Goal: Transaction & Acquisition: Purchase product/service

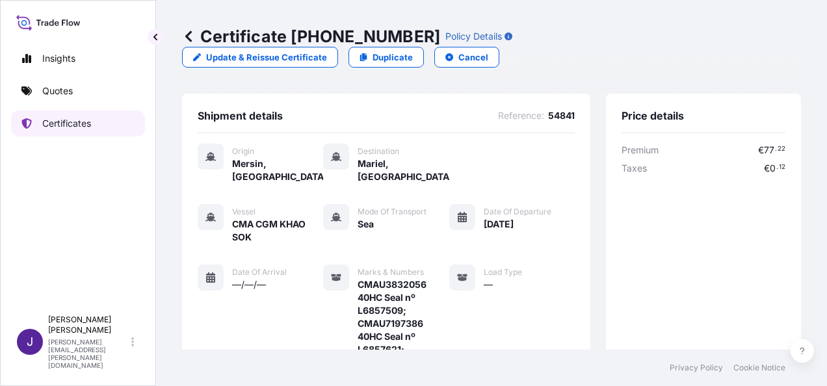
scroll to position [438, 0]
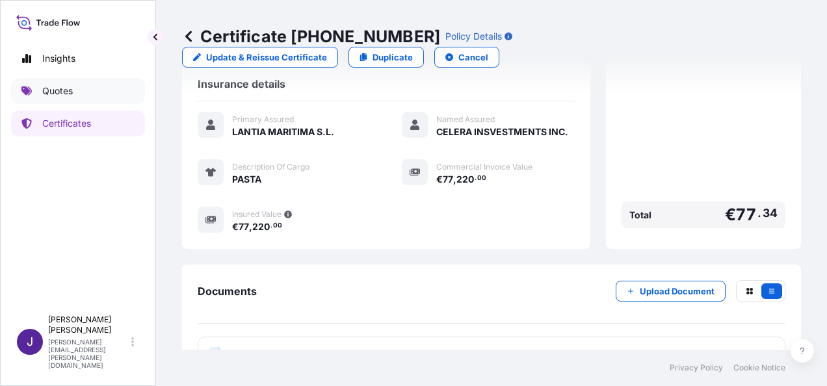
click at [73, 93] on link "Quotes" at bounding box center [78, 91] width 134 height 26
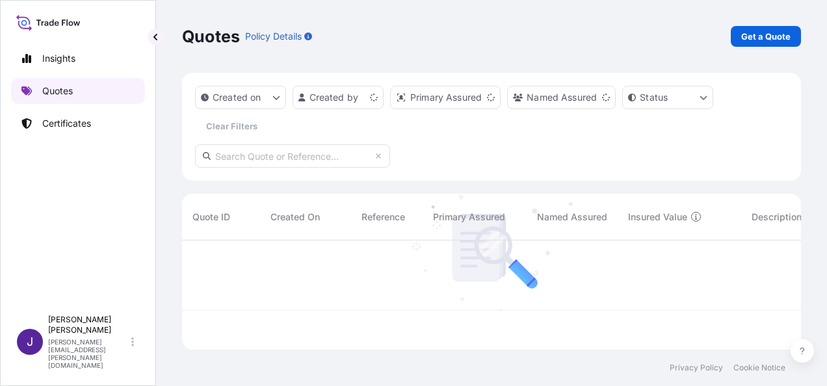
scroll to position [107, 609]
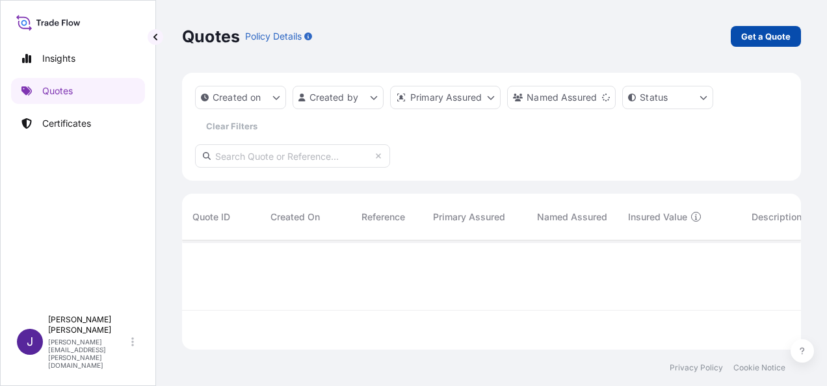
click at [775, 39] on p "Get a Quote" at bounding box center [765, 36] width 49 height 13
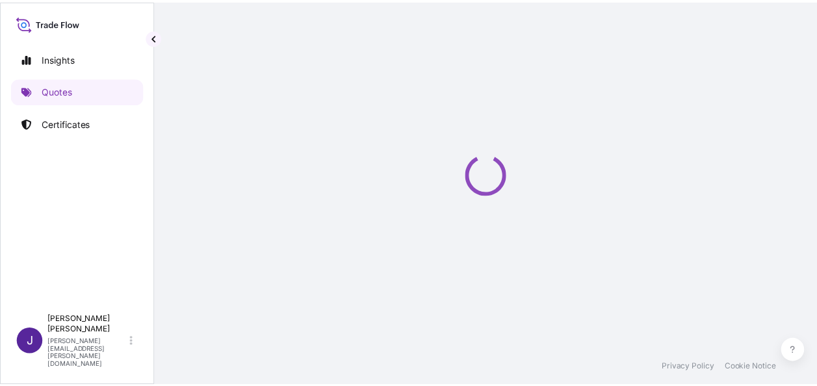
scroll to position [21, 0]
select select "Sea"
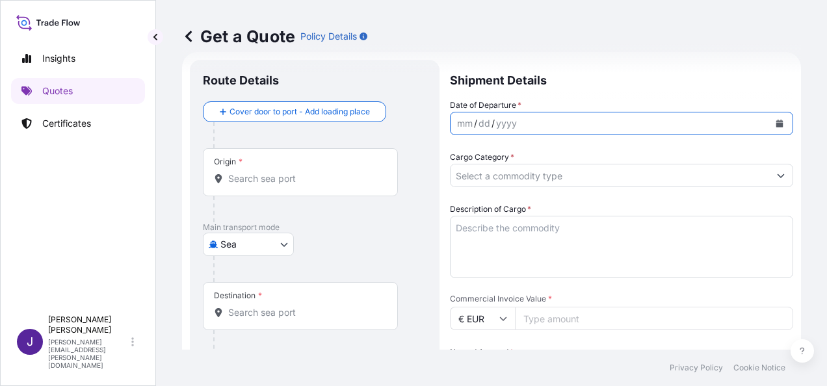
click at [776, 125] on icon "Calendar" at bounding box center [779, 124] width 7 height 8
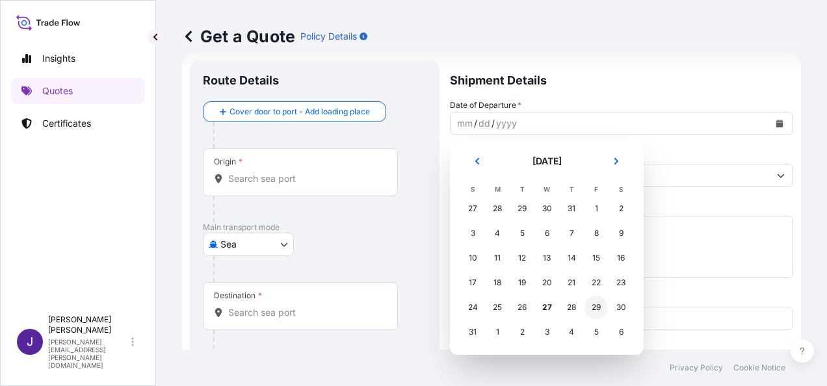
click at [601, 311] on div "29" at bounding box center [596, 307] width 23 height 23
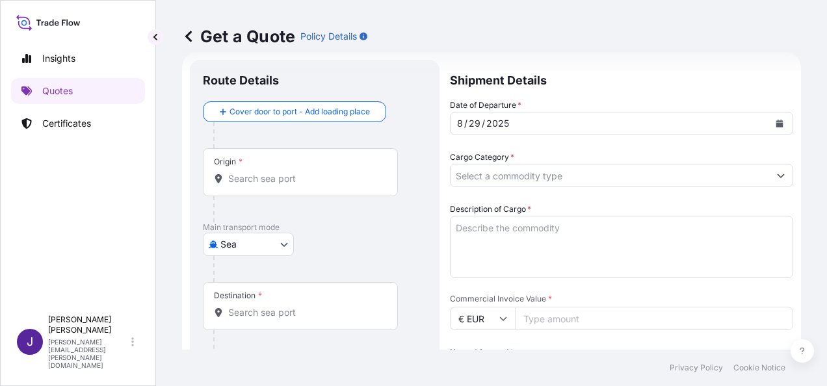
drag, startPoint x: 315, startPoint y: 185, endPoint x: 535, endPoint y: 246, distance: 227.5
click at [315, 183] on div "Origin *" at bounding box center [300, 172] width 195 height 48
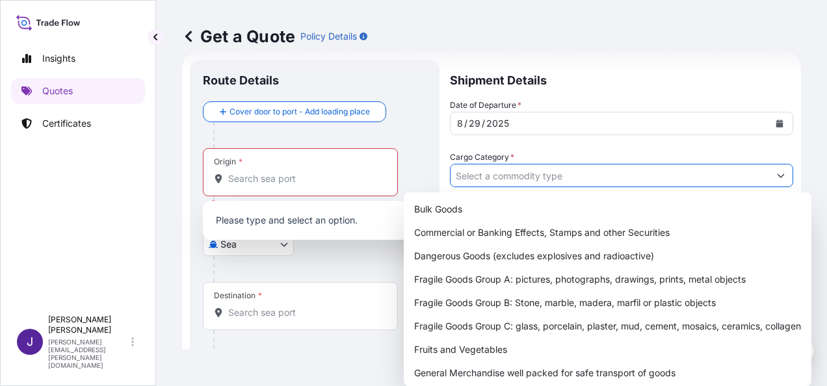
click at [585, 186] on input "Cargo Category *" at bounding box center [610, 175] width 319 height 23
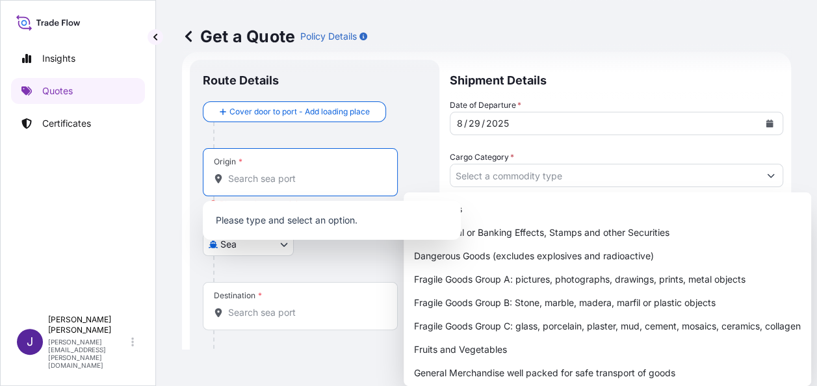
click at [324, 181] on input "Origin * Please select an origin" at bounding box center [304, 178] width 153 height 13
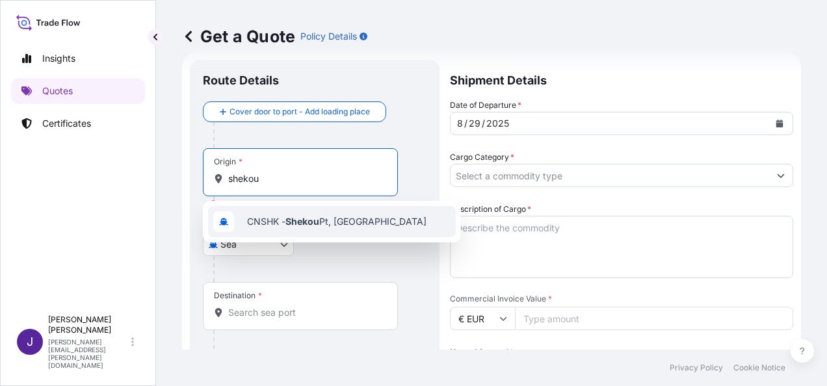
click at [322, 222] on span "CNSHK - Shekou Pt, [GEOGRAPHIC_DATA]" at bounding box center [336, 221] width 179 height 13
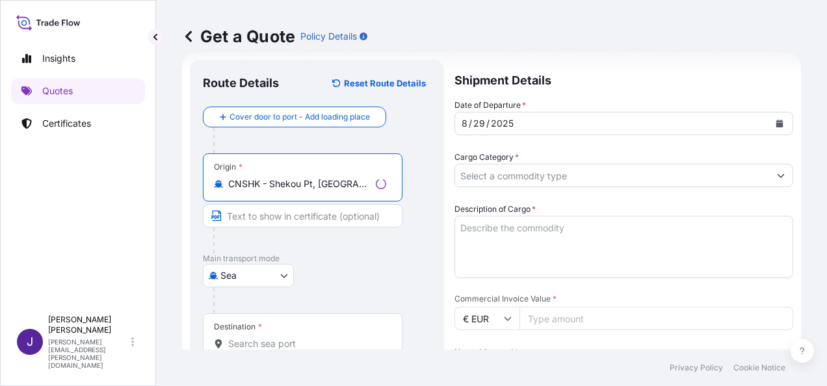
type input "CNSHK - Shekou Pt, [GEOGRAPHIC_DATA]"
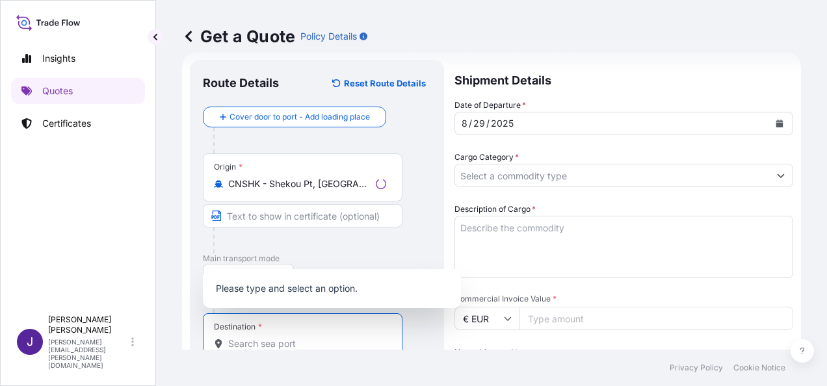
click at [304, 342] on input "Destination *" at bounding box center [307, 344] width 158 height 13
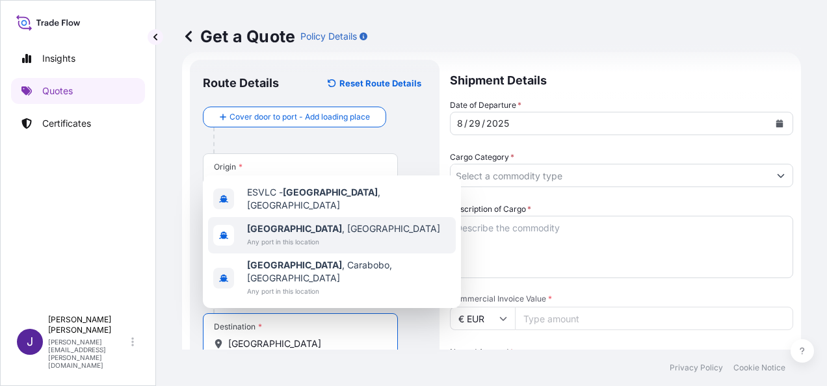
click at [323, 250] on div "[GEOGRAPHIC_DATA] , [GEOGRAPHIC_DATA] Any port in this location" at bounding box center [332, 235] width 248 height 36
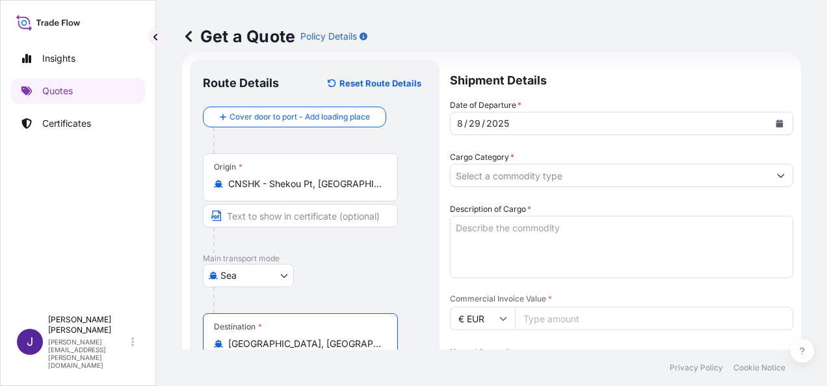
type input "[GEOGRAPHIC_DATA], [GEOGRAPHIC_DATA]"
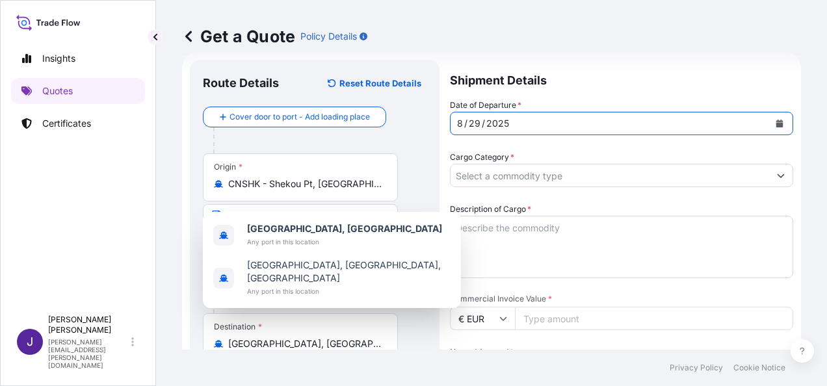
click at [775, 125] on button "Calendar" at bounding box center [779, 123] width 21 height 21
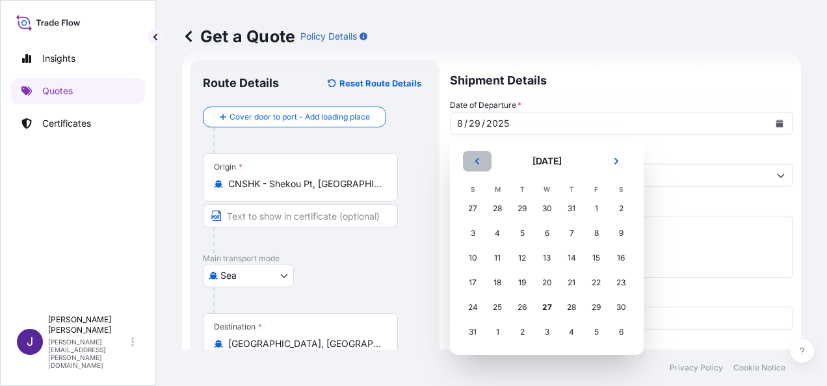
click at [483, 163] on button "Previous" at bounding box center [477, 161] width 29 height 21
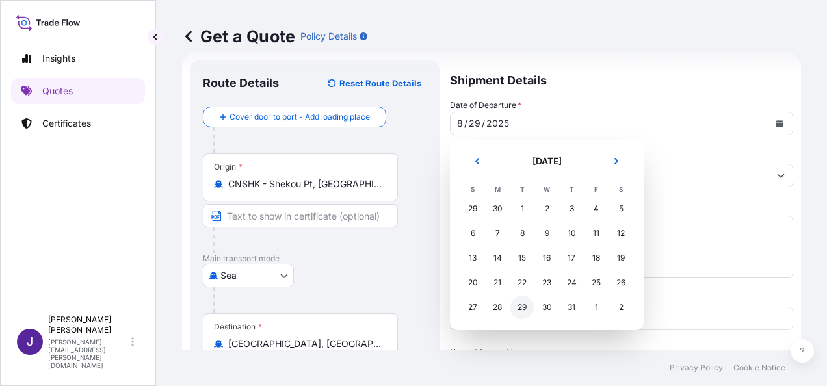
click at [518, 310] on div "29" at bounding box center [521, 307] width 23 height 23
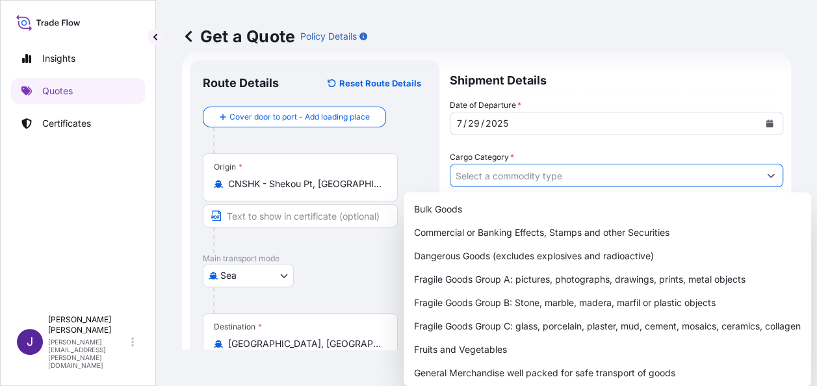
click at [529, 178] on input "Cargo Category *" at bounding box center [605, 175] width 309 height 23
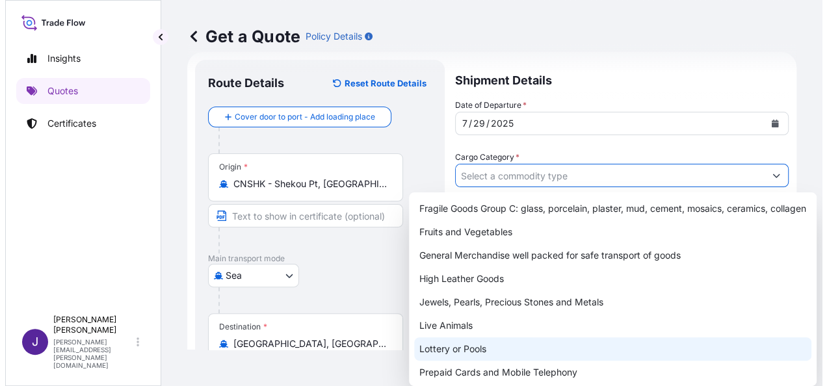
scroll to position [130, 0]
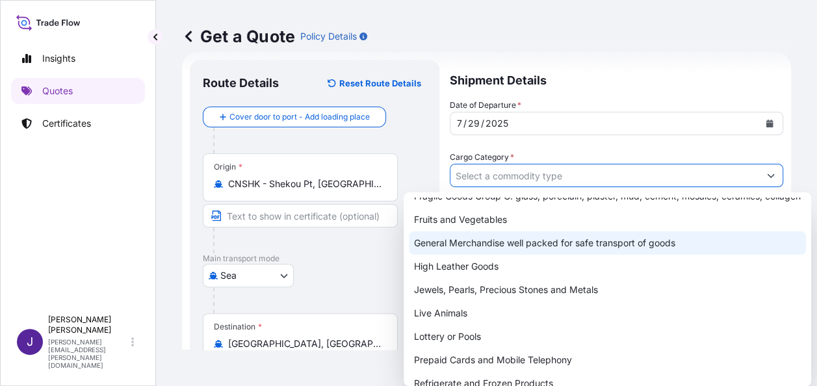
click at [507, 255] on div "General Merchandise well packed for safe transport of goods" at bounding box center [607, 243] width 397 height 23
type input "General Merchandise well packed for safe transport of goods"
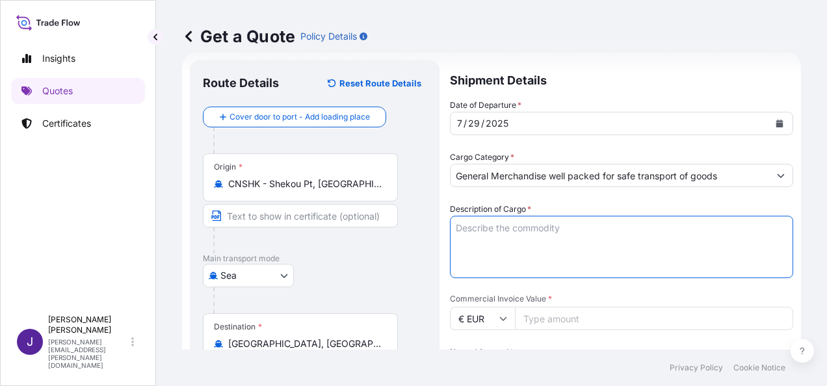
drag, startPoint x: 522, startPoint y: 226, endPoint x: 593, endPoint y: 340, distance: 134.4
click at [522, 228] on textarea "Description of Cargo *" at bounding box center [621, 247] width 343 height 62
click at [541, 226] on textarea "Description of Cargo *" at bounding box center [621, 247] width 343 height 62
paste textarea "Energy Saving Lamps/Led lamps"
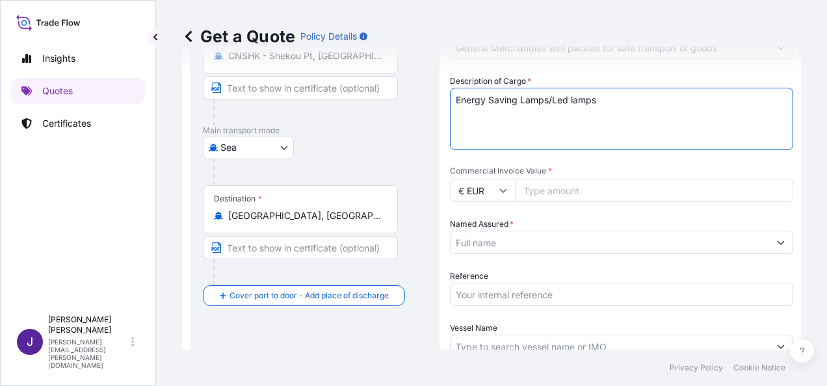
scroll to position [151, 0]
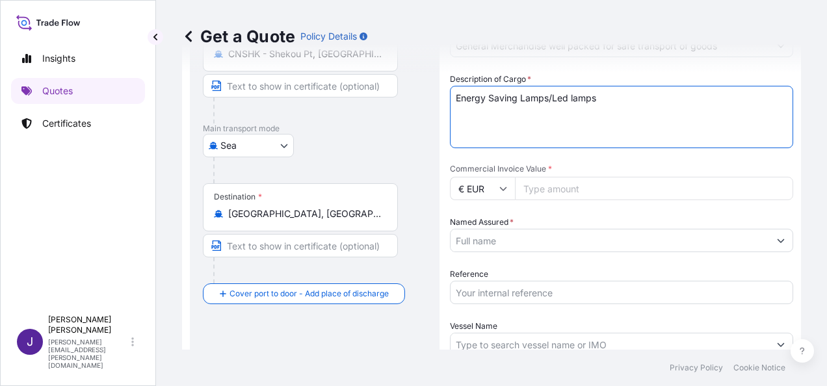
type textarea "Energy Saving Lamps/Led lamps"
click at [582, 189] on input "Commercial Invoice Value *" at bounding box center [654, 188] width 278 height 23
type input "91541.16"
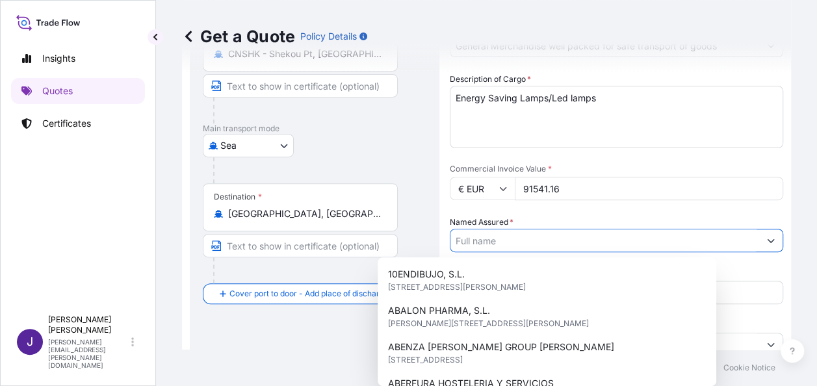
click at [576, 237] on input "Named Assured *" at bounding box center [605, 240] width 309 height 23
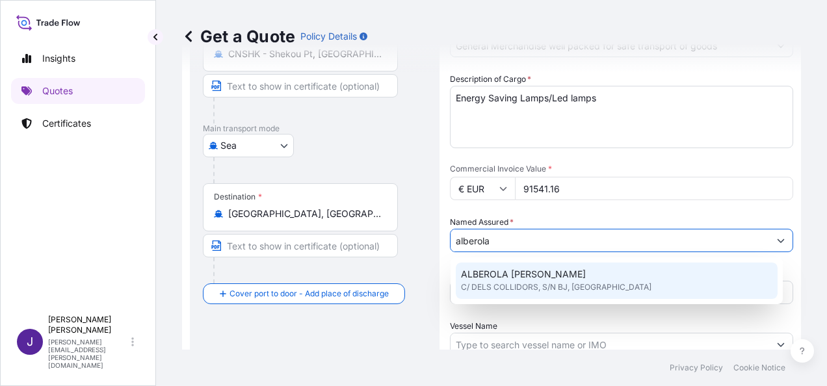
click at [524, 284] on span "C/ DELS COLLIDORS, S/N BJ, [GEOGRAPHIC_DATA]" at bounding box center [556, 287] width 191 height 13
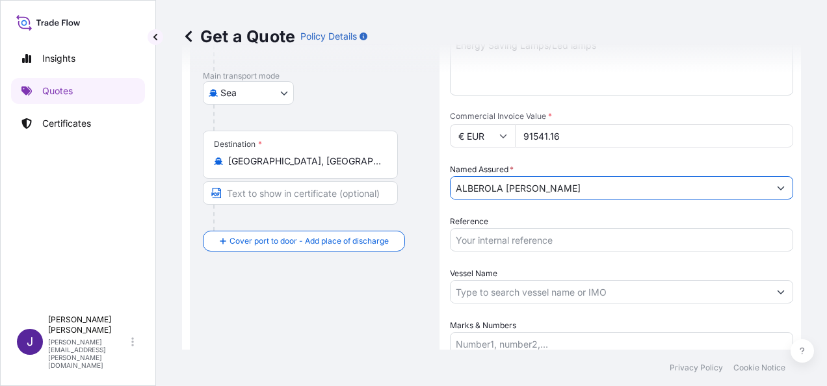
scroll to position [216, 0]
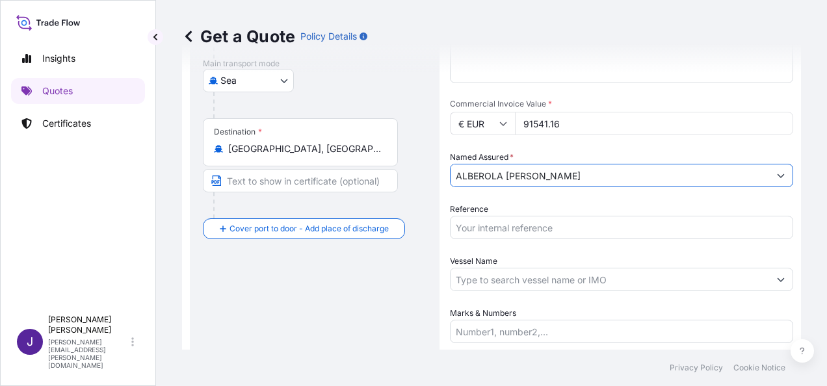
type input "ALBEROLA [PERSON_NAME]"
click at [534, 226] on input "Reference" at bounding box center [621, 227] width 343 height 23
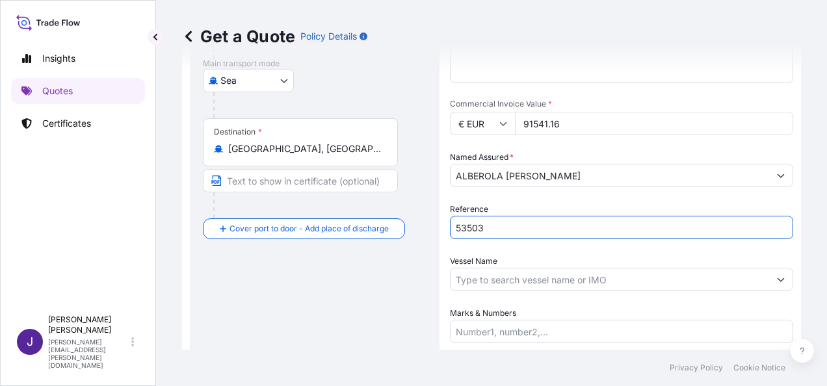
type input "53503"
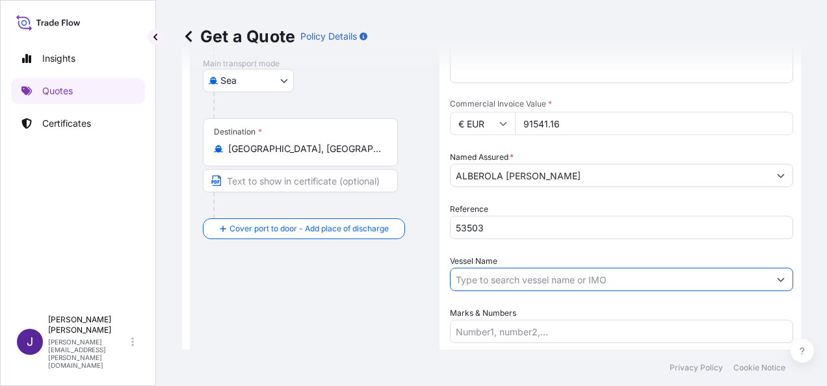
click at [505, 281] on input "Vessel Name" at bounding box center [610, 279] width 319 height 23
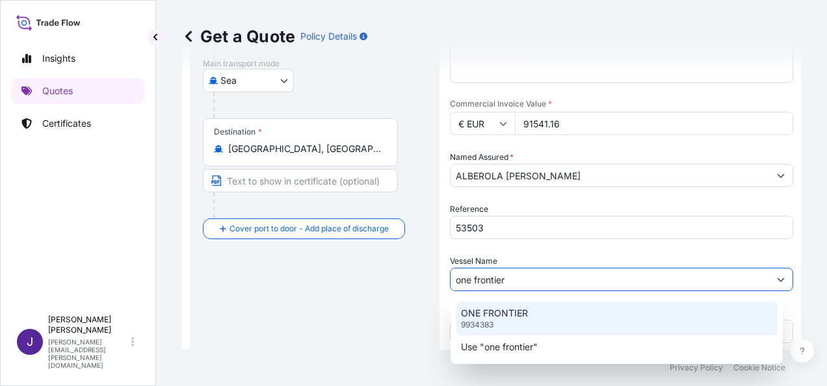
click at [502, 312] on p "ONE FRONTIER" at bounding box center [494, 313] width 67 height 13
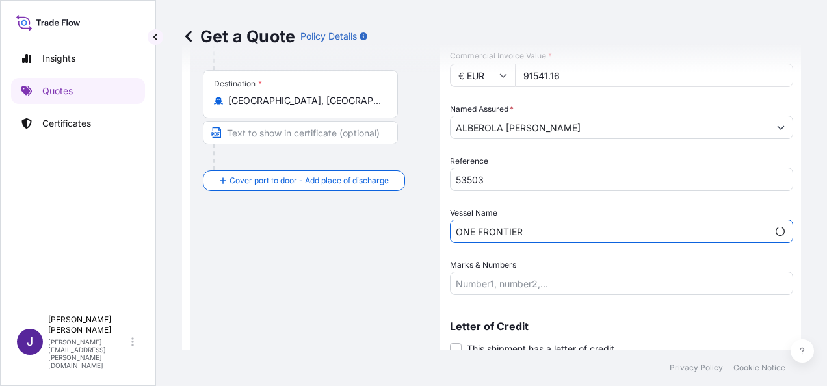
scroll to position [313, 0]
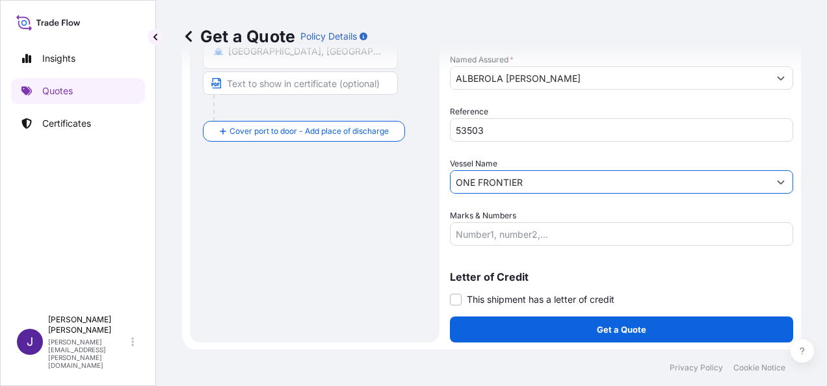
type input "ONE FRONTIER"
click at [533, 238] on input "Marks & Numbers" at bounding box center [621, 233] width 343 height 23
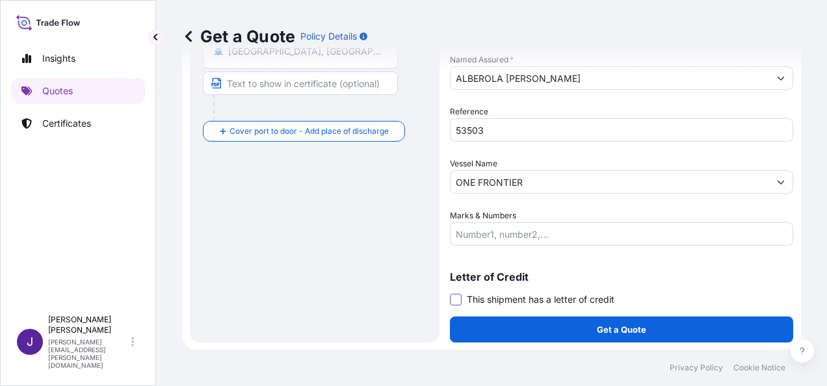
click at [455, 302] on span at bounding box center [456, 300] width 12 height 12
click at [450, 293] on input "This shipment has a letter of credit" at bounding box center [450, 293] width 0 height 0
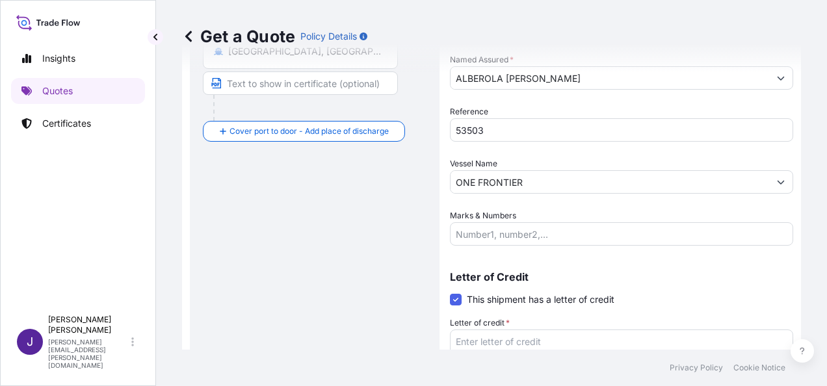
scroll to position [412, 0]
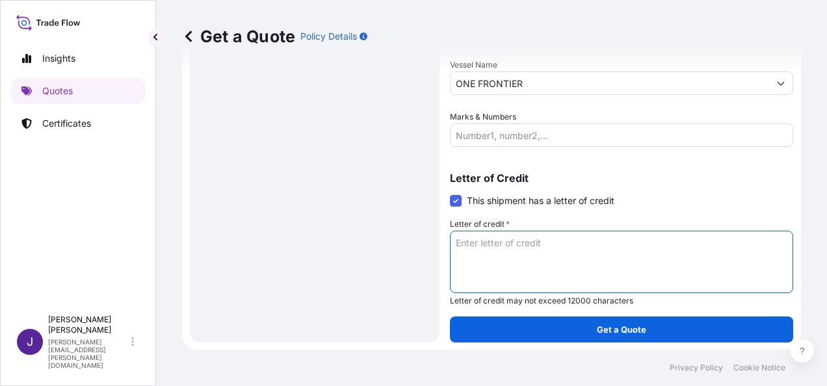
click at [493, 242] on textarea "Letter of credit *" at bounding box center [621, 262] width 343 height 62
paste textarea "ALBEROLA [PERSON_NAME] CL/DELS COLLIDORS, S/N - BJ"
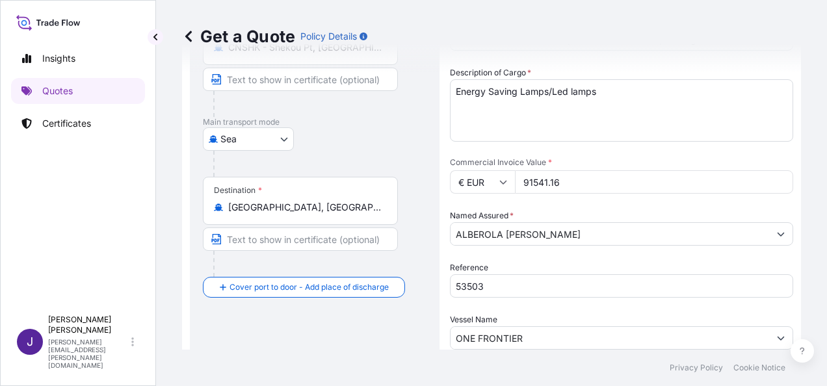
scroll to position [152, 0]
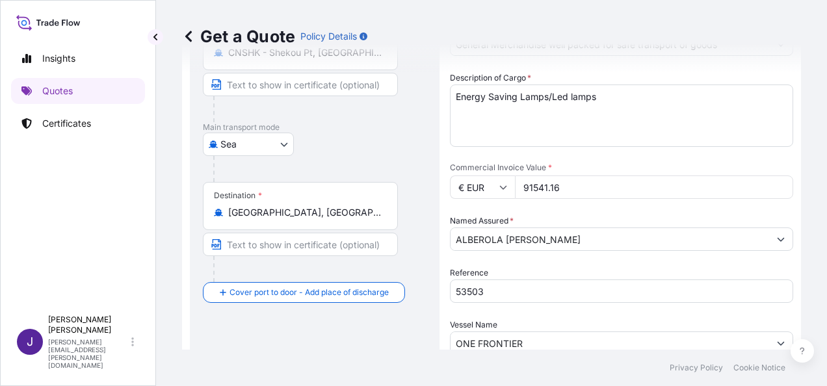
type textarea "ALBEROLA [PERSON_NAME] CL/DELS COLLIDORS, S/N - BJ"
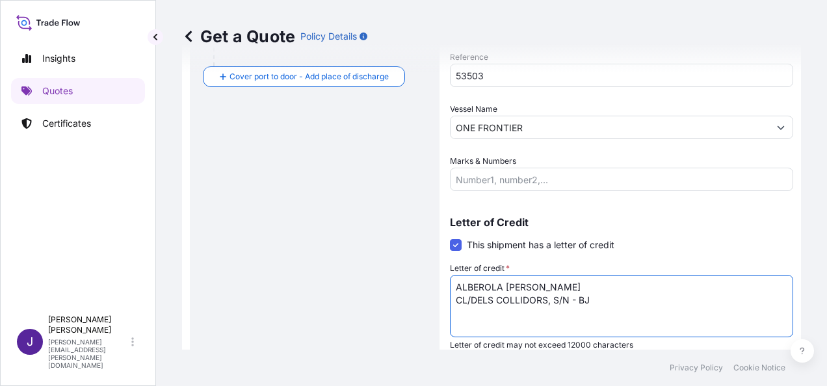
scroll to position [412, 0]
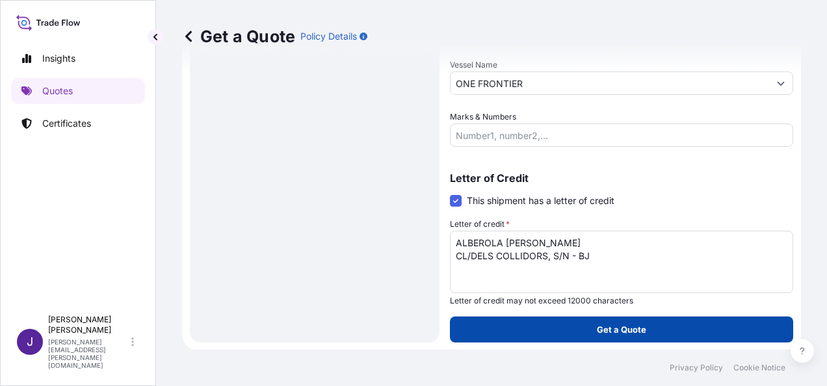
click at [603, 330] on p "Get a Quote" at bounding box center [621, 329] width 49 height 13
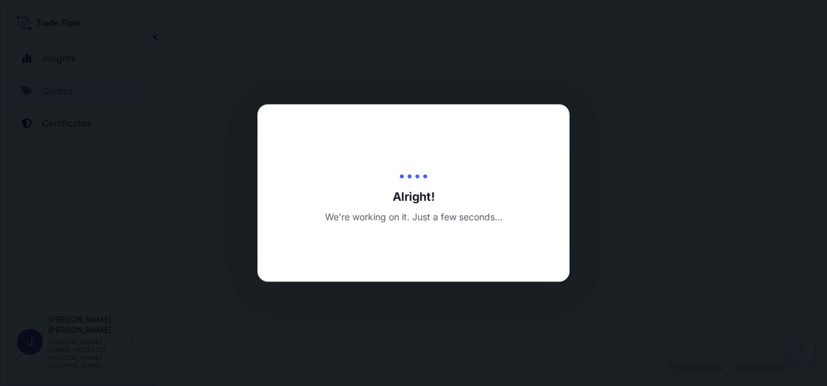
select select "Sea"
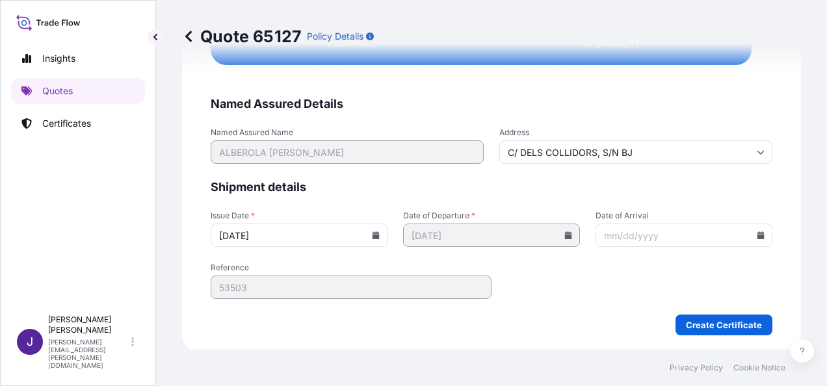
scroll to position [2655, 0]
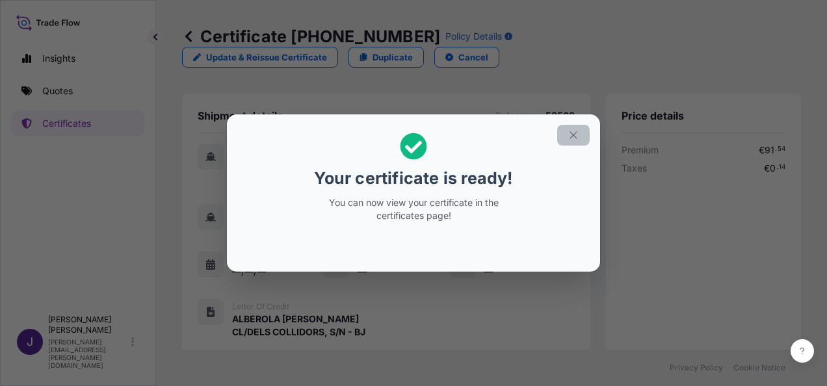
click at [579, 131] on icon "button" at bounding box center [574, 135] width 12 height 12
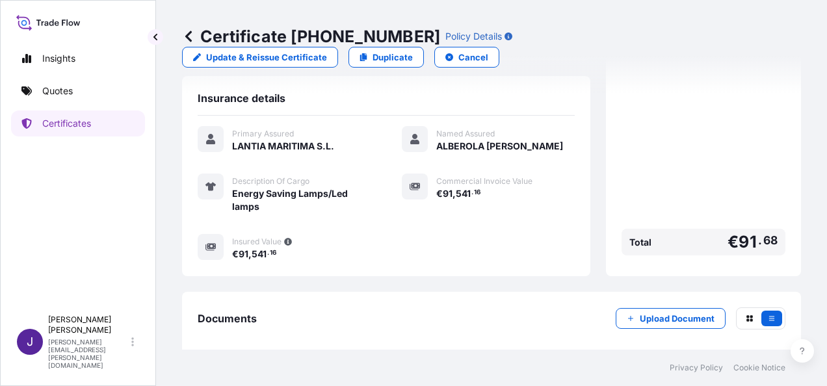
scroll to position [321, 0]
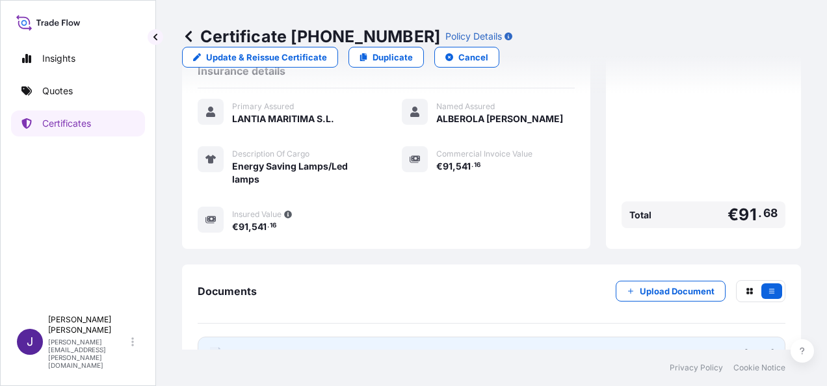
click at [363, 337] on link "PDF Certificate [DATE]" at bounding box center [492, 354] width 588 height 34
